Goal: Transaction & Acquisition: Purchase product/service

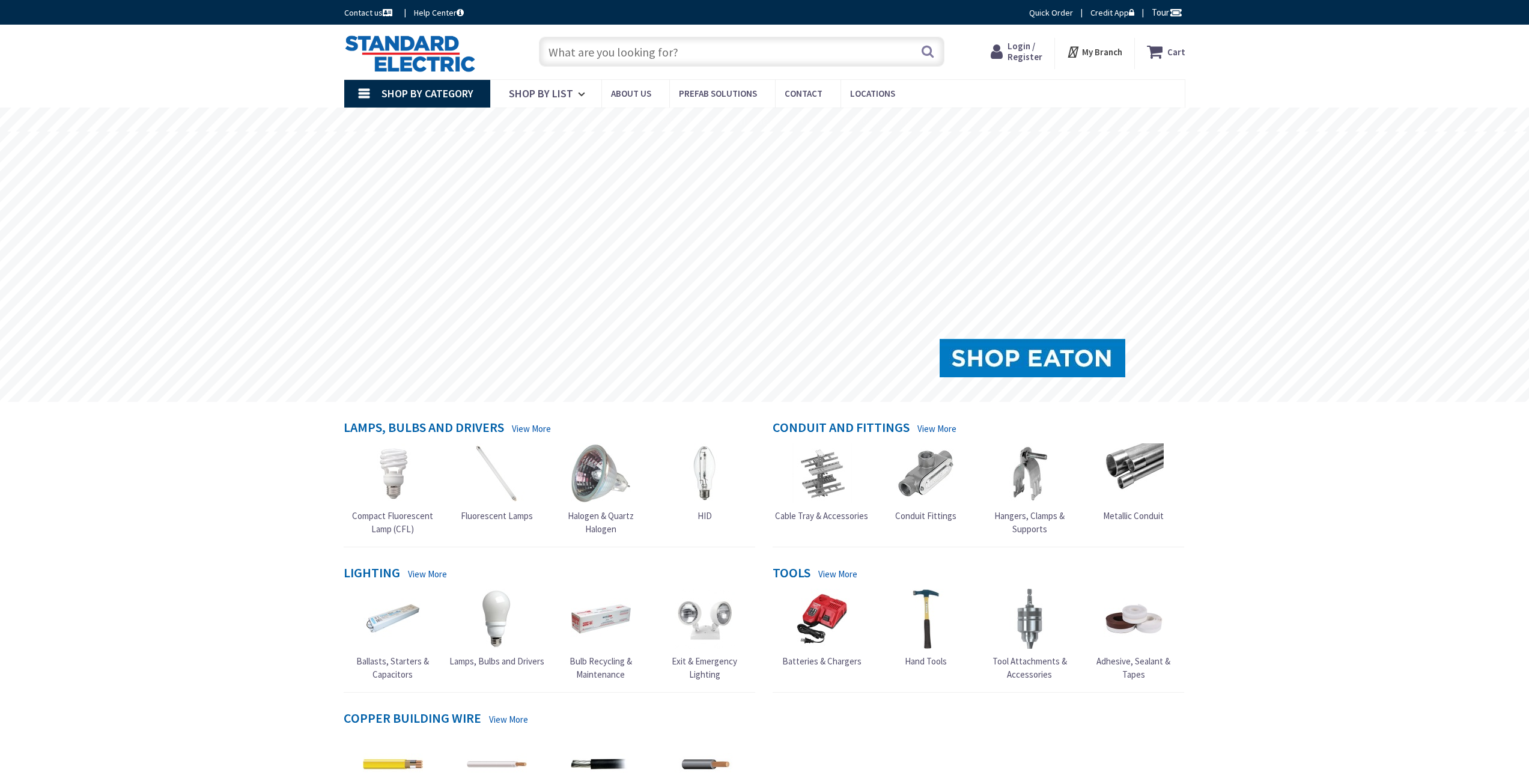
click at [619, 54] on input "text" at bounding box center [741, 51] width 406 height 30
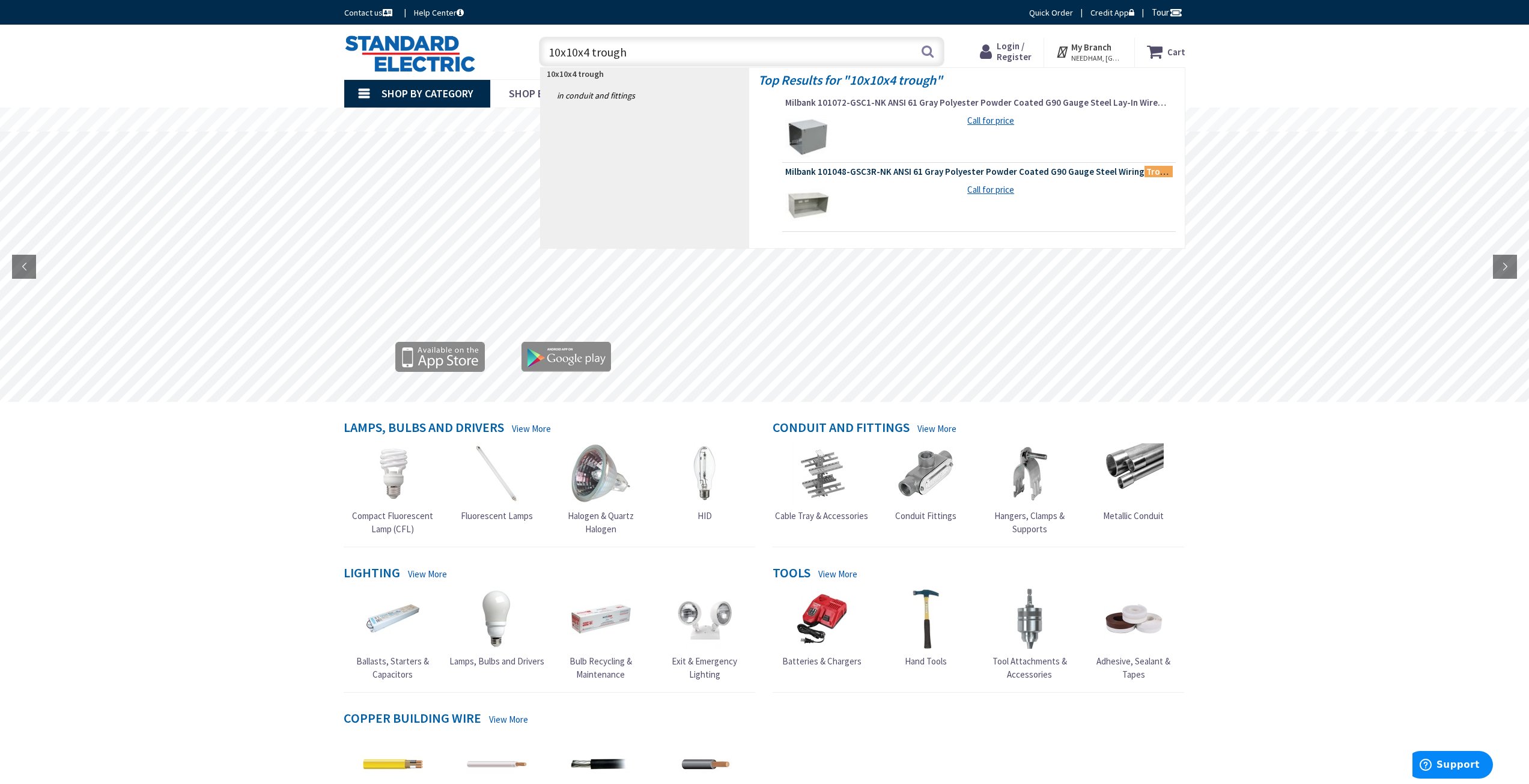
type input "10x10x4 trough"
click at [954, 171] on span "Milbank 101048-GSC3R-NK ANSI 61 Gray Polyester Powder Coated G90 Gauge Steel Wi…" at bounding box center [979, 172] width 388 height 12
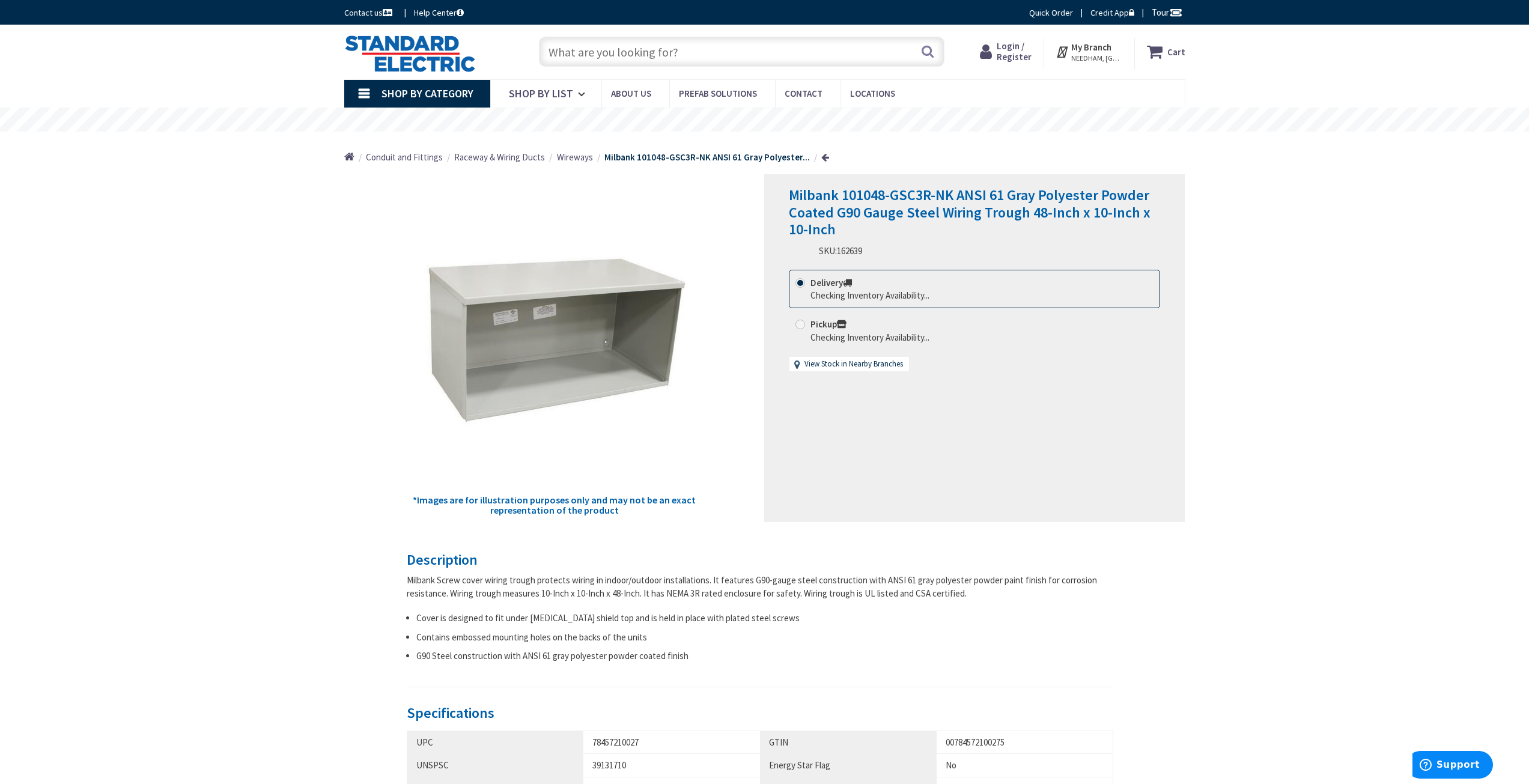
click at [1026, 52] on span "Login / Register" at bounding box center [1013, 51] width 34 height 22
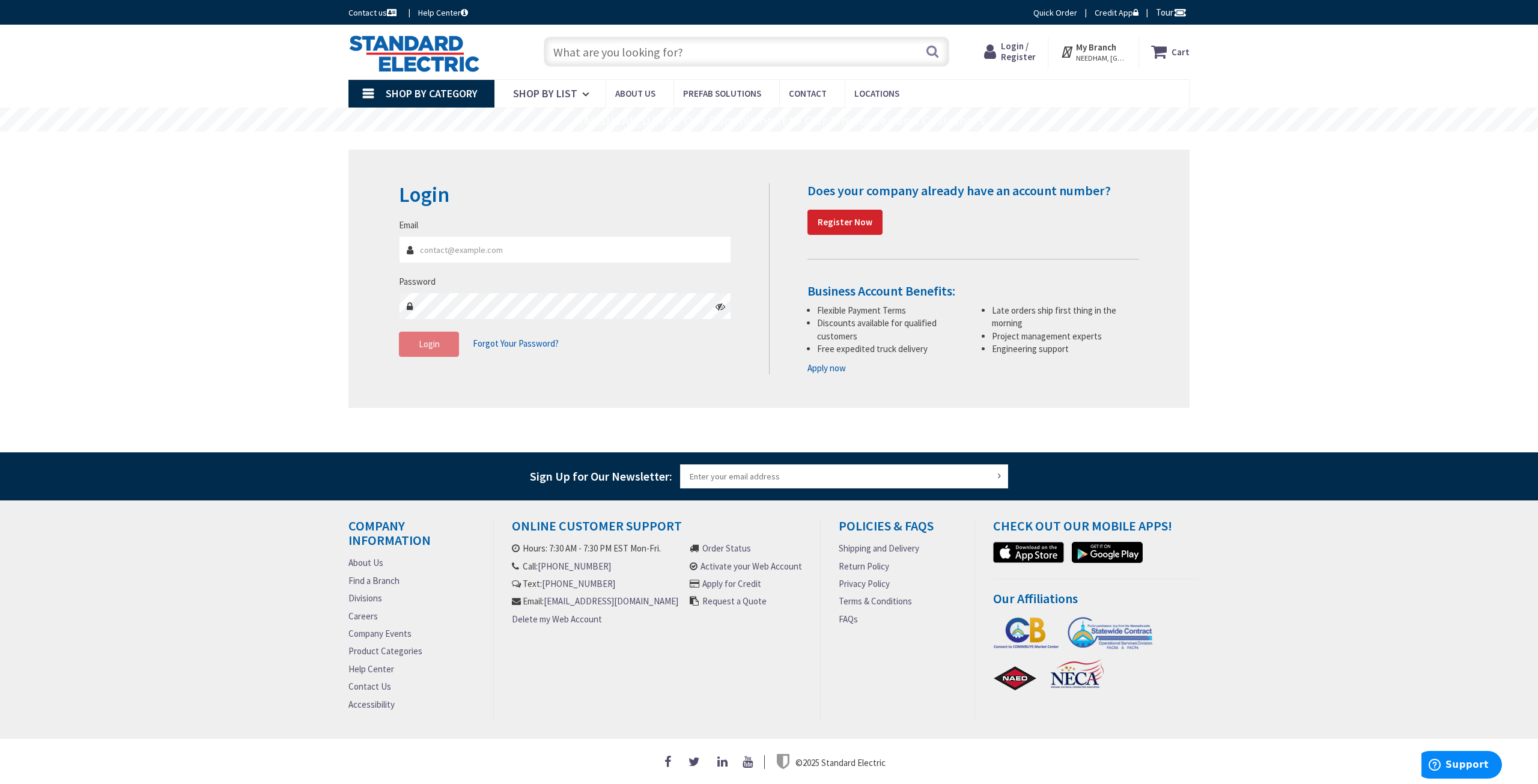
type input "[EMAIL_ADDRESS][DOMAIN_NAME]"
click at [415, 350] on button "Login" at bounding box center [429, 344] width 60 height 25
